Goal: Information Seeking & Learning: Learn about a topic

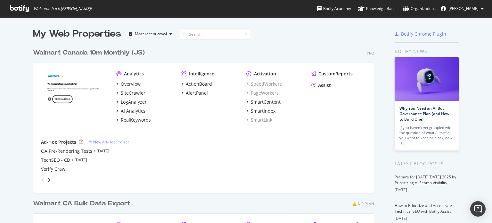
scroll to position [218, 482]
click at [131, 120] on div "RealKeywords" at bounding box center [136, 120] width 30 height 6
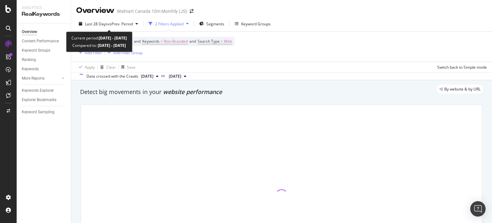
click at [102, 20] on div "Last 28 Days vs Prev. Period" at bounding box center [108, 24] width 64 height 10
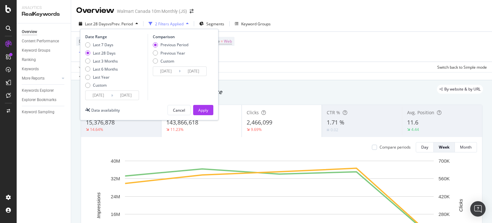
click at [103, 98] on input "[DATE]" at bounding box center [99, 95] width 26 height 9
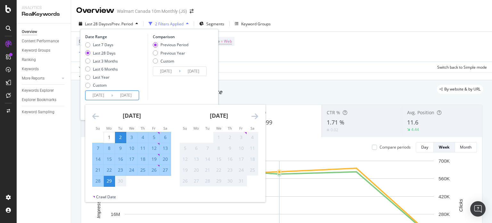
click at [297, 61] on div "Device = All and Country = All and Keywords = Non-Branded and Search Type = Web…" at bounding box center [281, 47] width 411 height 30
